Goal: Task Accomplishment & Management: Use online tool/utility

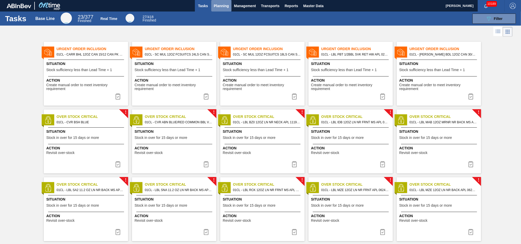
click at [221, 7] on span "Planning" at bounding box center [221, 6] width 15 height 6
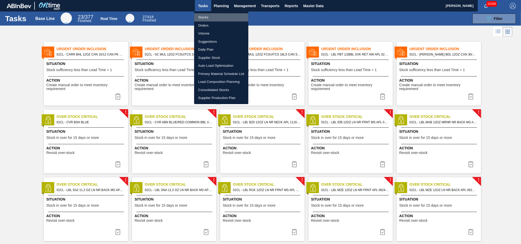
click at [207, 18] on li "Stocks" at bounding box center [221, 17] width 54 height 8
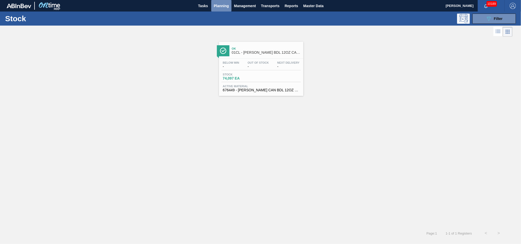
click at [225, 6] on span "Planning" at bounding box center [221, 6] width 15 height 6
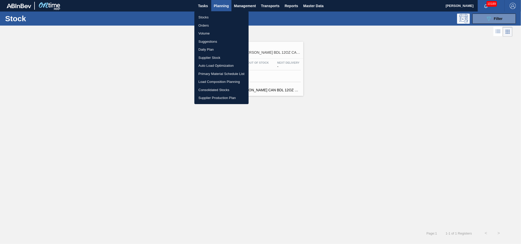
click at [211, 79] on li "Load Composition Planning" at bounding box center [221, 82] width 54 height 8
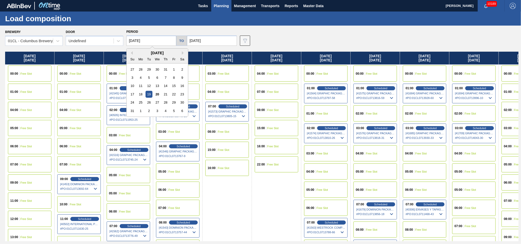
click at [155, 40] on input "[DATE]" at bounding box center [151, 41] width 50 height 10
click at [139, 101] on div "25" at bounding box center [140, 102] width 7 height 7
type input "[DATE]"
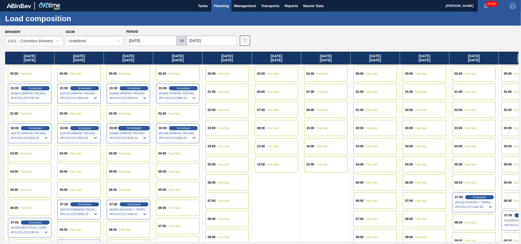
click at [135, 126] on span "Scheduled" at bounding box center [134, 127] width 15 height 3
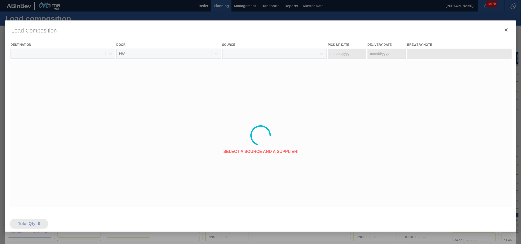
type Date "[DATE]"
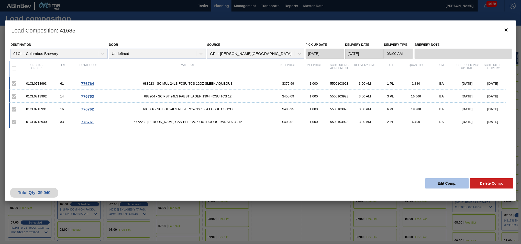
click at [435, 182] on button "Edit Comp." at bounding box center [446, 183] width 43 height 10
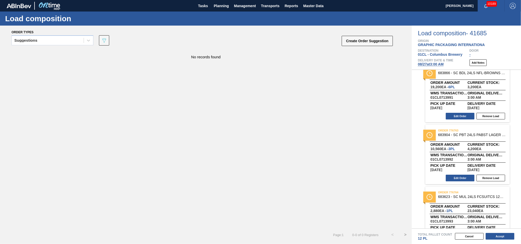
scroll to position [91, 0]
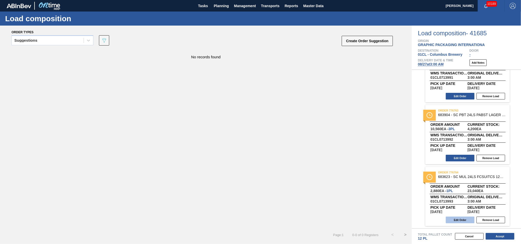
click at [450, 220] on button "Edit Order" at bounding box center [460, 220] width 29 height 7
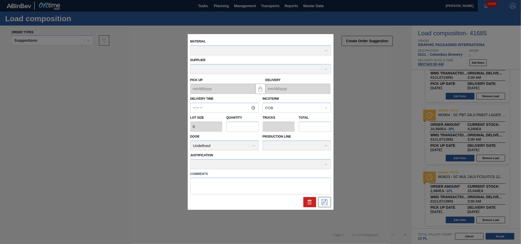
type input "03:00:00"
type input "2,880"
type input "1"
type input "0.038"
type input "2,880"
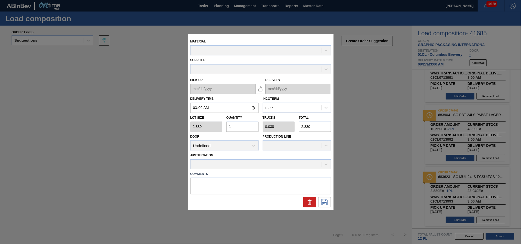
type up "[DATE]"
type input "[DATE]"
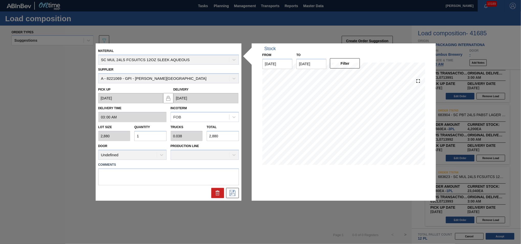
click at [157, 139] on input "1" at bounding box center [150, 136] width 32 height 10
type input "15"
type input "0.577"
type input "43,200"
type input "15"
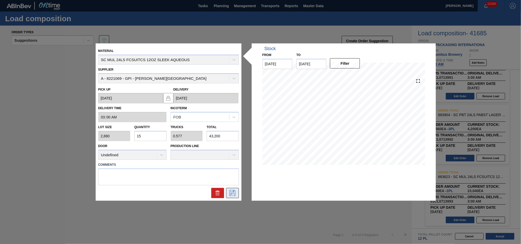
click at [234, 193] on icon at bounding box center [232, 193] width 8 height 6
